Goal: Task Accomplishment & Management: Manage account settings

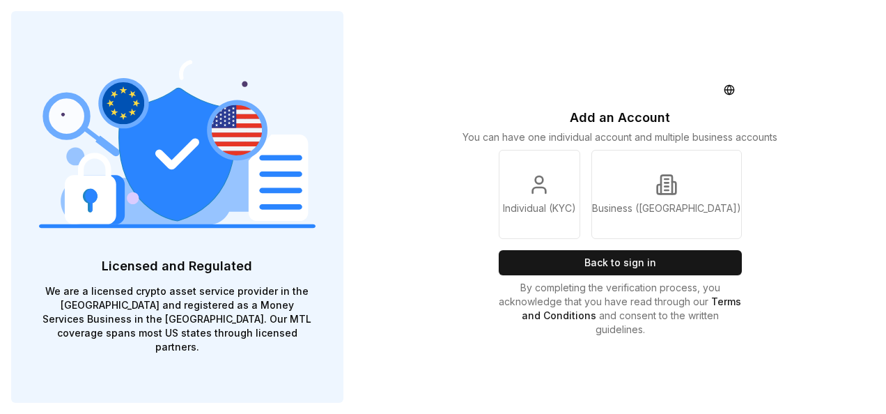
click at [651, 276] on div "Add an Account You can have one individual account and multiple business accoun…" at bounding box center [621, 207] width 266 height 414
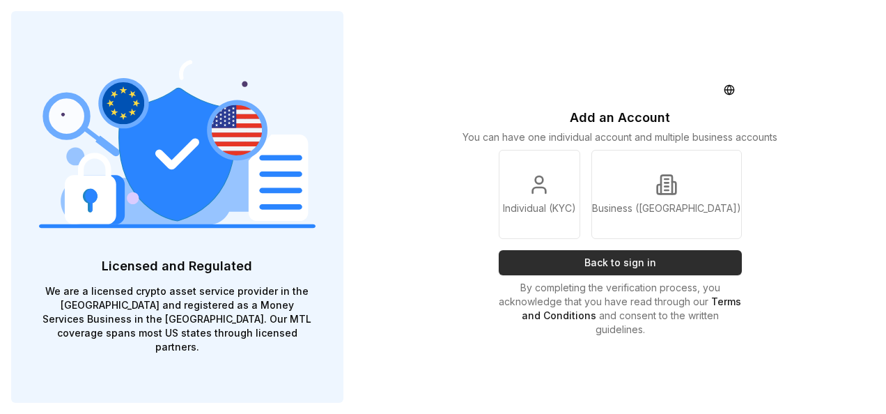
click at [648, 263] on button "Back to sign in" at bounding box center [621, 262] width 244 height 25
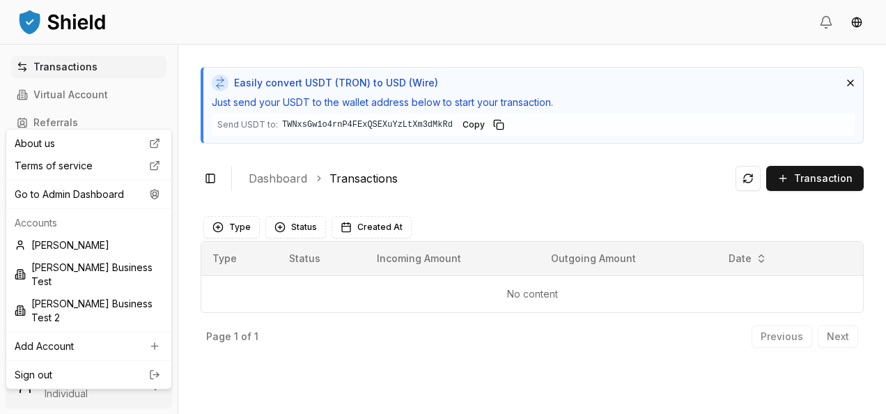
click at [82, 406] on html "Transactions Virtual Account Referrals Invoices Wallet Scans Linked Accounts Wa…" at bounding box center [443, 207] width 886 height 414
click at [99, 207] on div "About us Terms of service Go to Admin Dashboard Accounts Carlos Fermín Morello …" at bounding box center [89, 259] width 167 height 261
click at [102, 203] on div "Go to Admin Dashboard" at bounding box center [89, 194] width 160 height 22
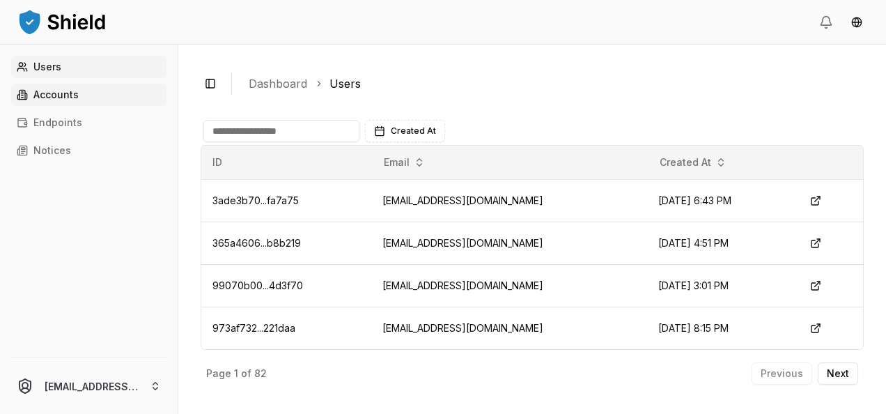
click at [96, 102] on link "Accounts" at bounding box center [88, 95] width 155 height 22
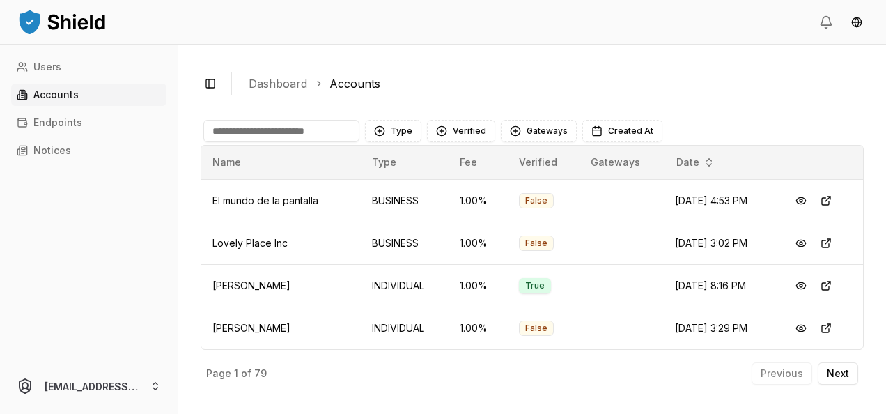
click at [318, 130] on input at bounding box center [281, 131] width 156 height 22
paste input "*****"
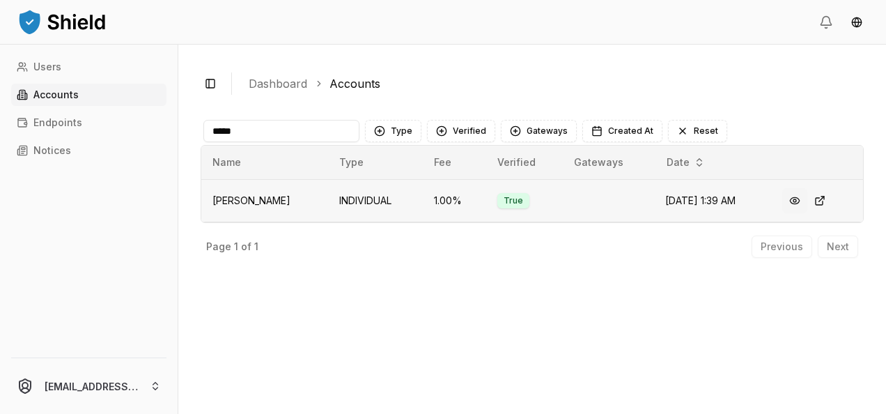
type input "*****"
click at [803, 197] on button at bounding box center [795, 200] width 25 height 25
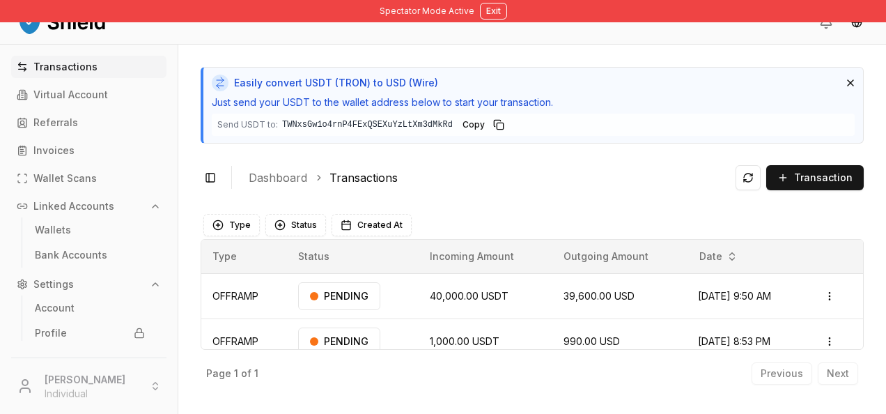
drag, startPoint x: 41, startPoint y: 376, endPoint x: 141, endPoint y: 371, distance: 99.8
click at [141, 371] on li "Jhoan Botero Arias Individual" at bounding box center [89, 386] width 167 height 45
copy p "Jhoan Botero Arias"
click at [502, 8] on button "Exit" at bounding box center [493, 11] width 27 height 17
